Goal: Find specific page/section: Find specific page/section

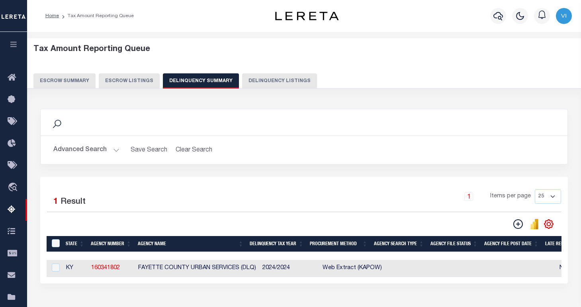
click at [362, 128] on div "Search" at bounding box center [304, 123] width 514 height 14
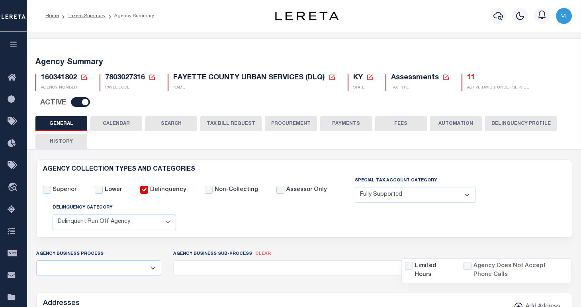
select select "1"
select select "2"
select select
